Goal: Task Accomplishment & Management: Manage account settings

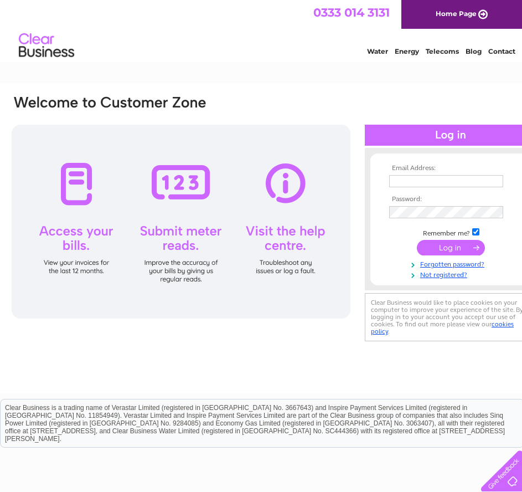
click at [410, 180] on input "text" at bounding box center [446, 181] width 114 height 12
type input "astuart596@btinternet.com"
click at [462, 254] on input "submit" at bounding box center [451, 248] width 68 height 16
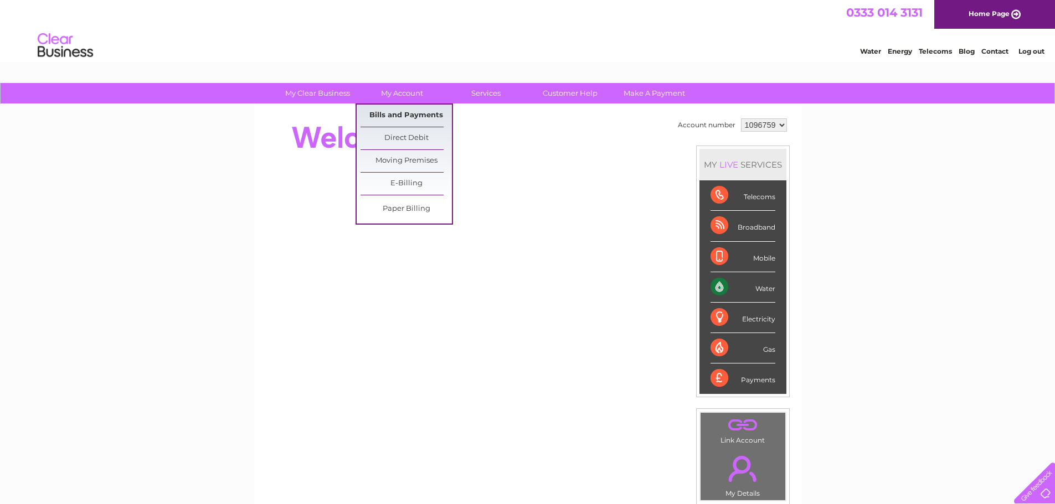
click at [387, 116] on link "Bills and Payments" at bounding box center [406, 116] width 91 height 22
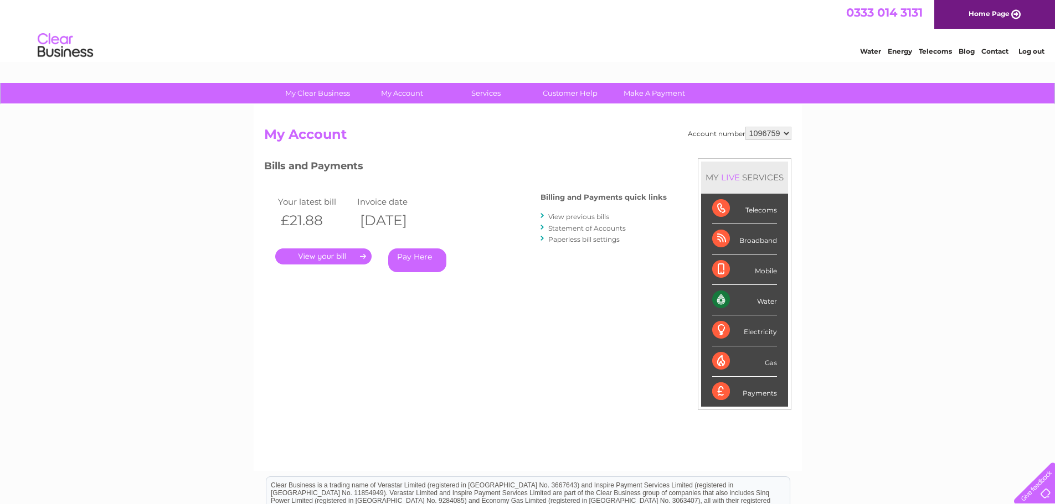
click at [333, 257] on link "." at bounding box center [323, 257] width 96 height 16
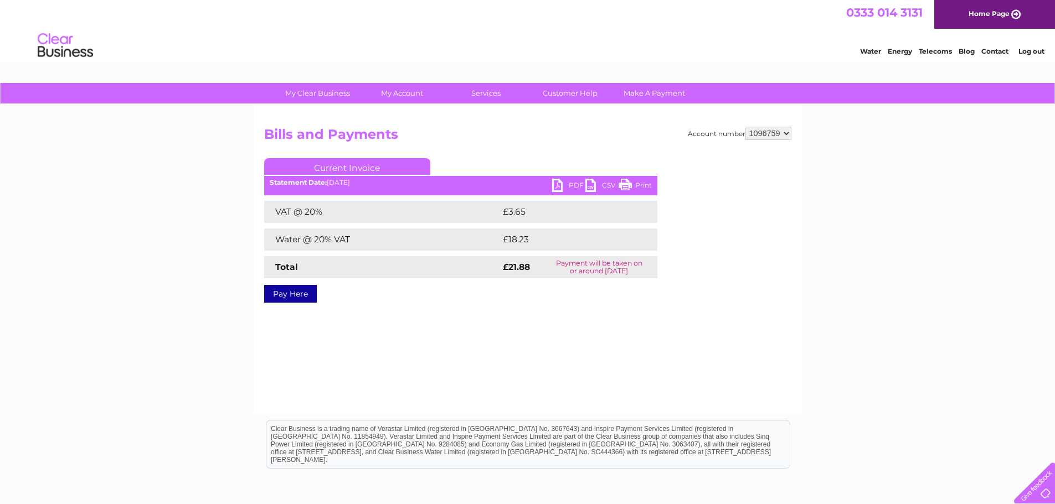
click at [569, 187] on link "PDF" at bounding box center [568, 187] width 33 height 16
click at [593, 142] on h2 "Bills and Payments" at bounding box center [527, 137] width 527 height 21
click at [1026, 51] on link "Log out" at bounding box center [1031, 51] width 26 height 8
